Goal: Task Accomplishment & Management: Use online tool/utility

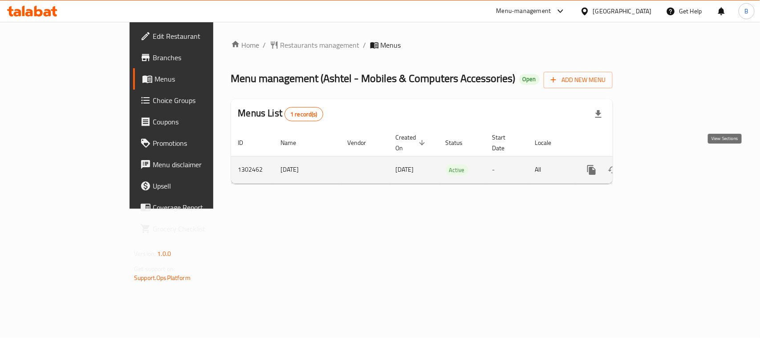
click at [661, 164] on icon "enhanced table" at bounding box center [656, 169] width 11 height 11
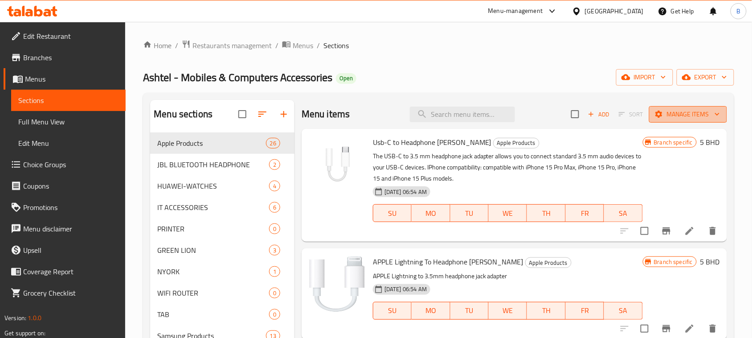
click at [682, 119] on span "Manage items" at bounding box center [688, 114] width 64 height 11
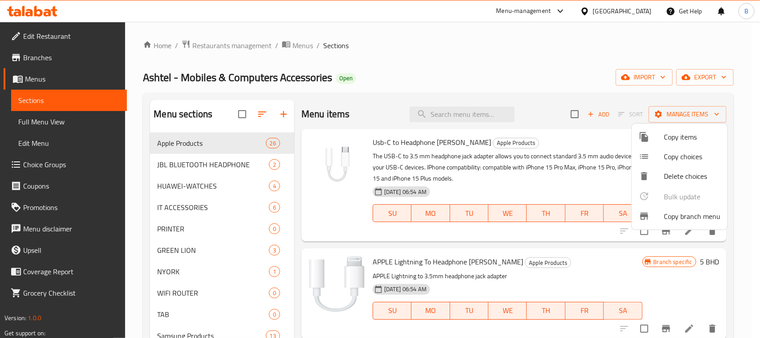
click at [692, 216] on span "Copy branch menu" at bounding box center [692, 216] width 57 height 11
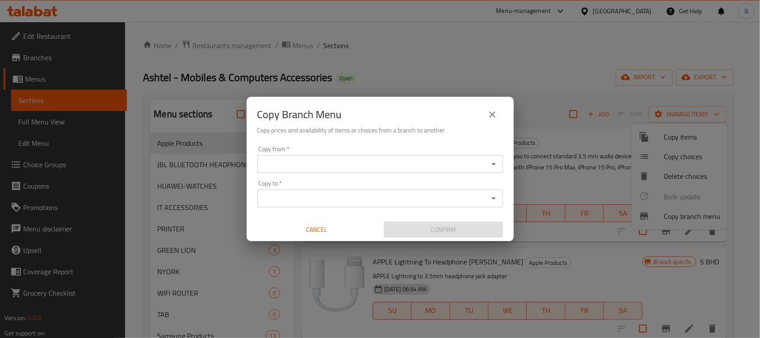
click at [387, 166] on input "Copy from   *" at bounding box center [373, 164] width 226 height 12
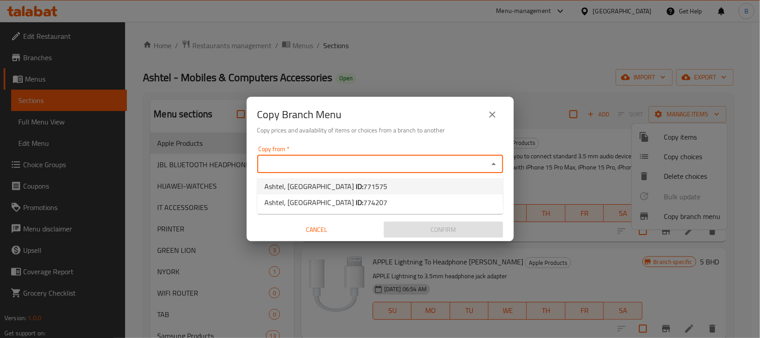
click at [352, 185] on li "Ashtel, [GEOGRAPHIC_DATA] ID: 771575" at bounding box center [380, 186] width 246 height 16
type input "Ashtel, [GEOGRAPHIC_DATA]"
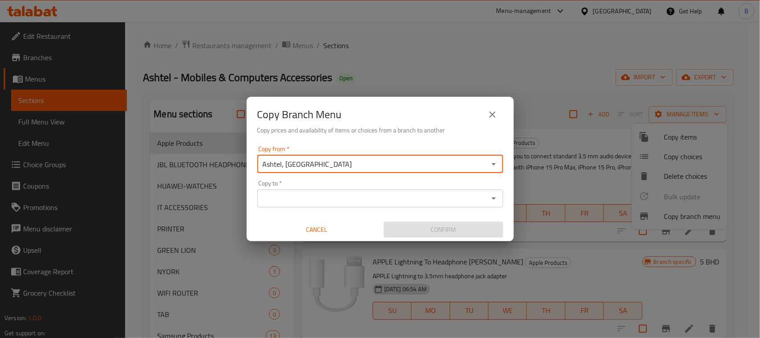
click at [345, 194] on input "Copy to   *" at bounding box center [373, 198] width 226 height 12
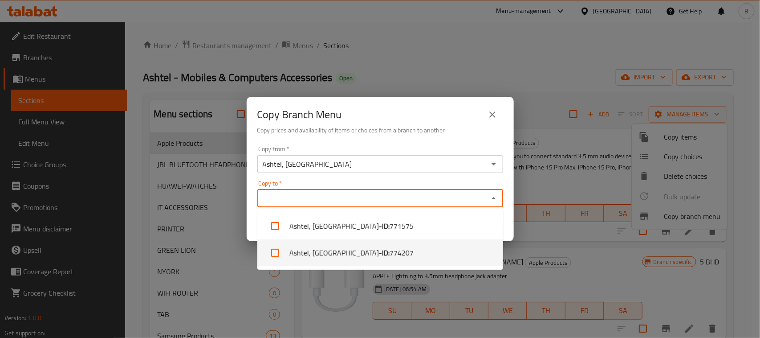
click at [390, 253] on span "774207" at bounding box center [402, 252] width 24 height 11
checkbox input "true"
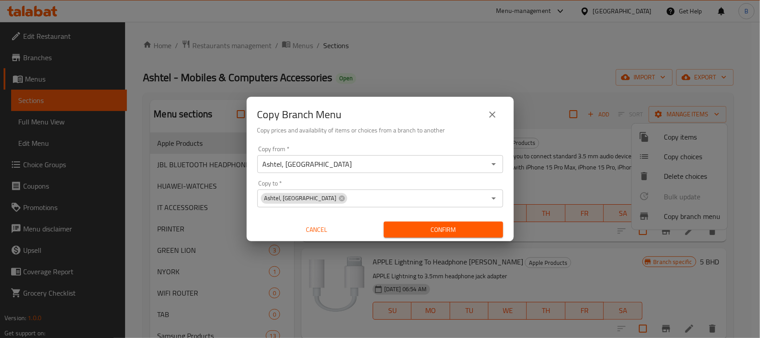
click at [422, 134] on h6 "Copy prices and availability of items or choices from a branch to another" at bounding box center [380, 130] width 246 height 10
click at [443, 232] on span "Confirm" at bounding box center [443, 229] width 105 height 11
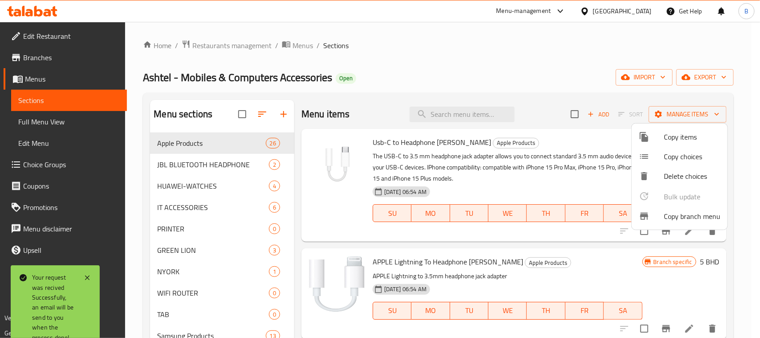
scroll to position [248, 0]
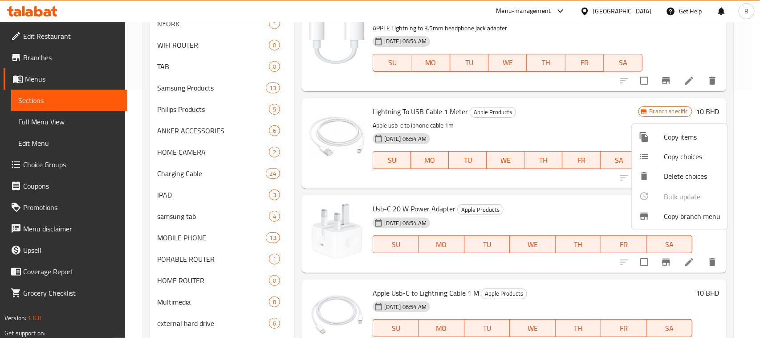
click at [34, 56] on div at bounding box center [380, 169] width 760 height 338
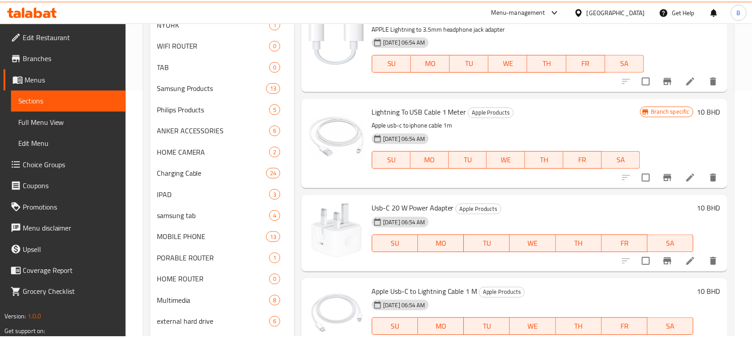
scroll to position [0, 0]
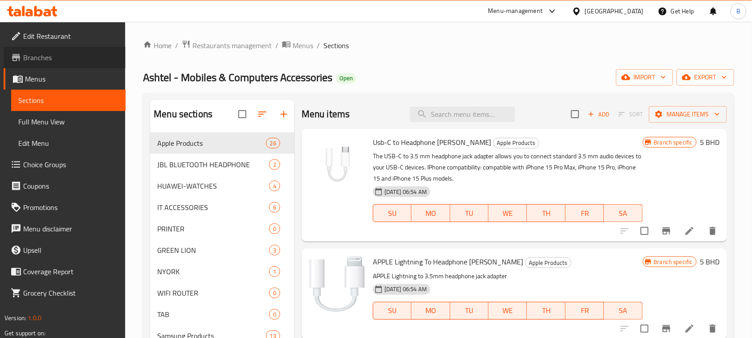
click at [48, 53] on span "Branches" at bounding box center [70, 57] width 95 height 11
